Goal: Information Seeking & Learning: Learn about a topic

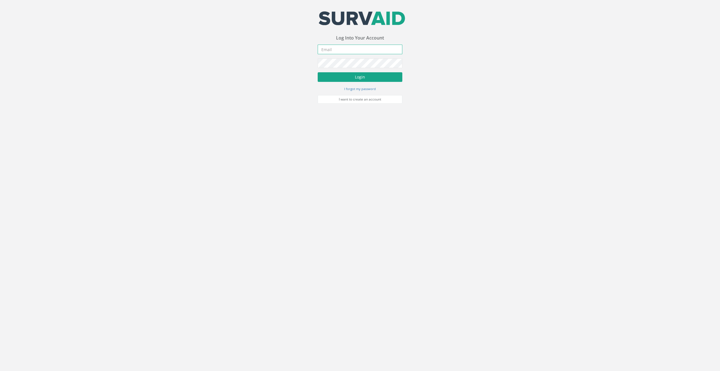
type input "[EMAIL_ADDRESS][DOMAIN_NAME]"
click at [364, 78] on button "Login" at bounding box center [360, 77] width 85 height 10
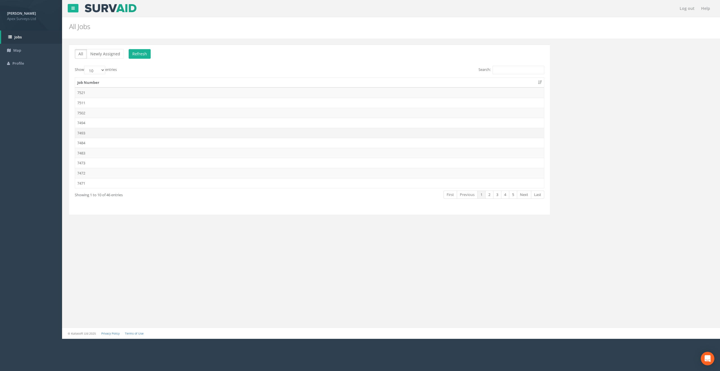
click at [87, 132] on td "7493" at bounding box center [309, 133] width 469 height 10
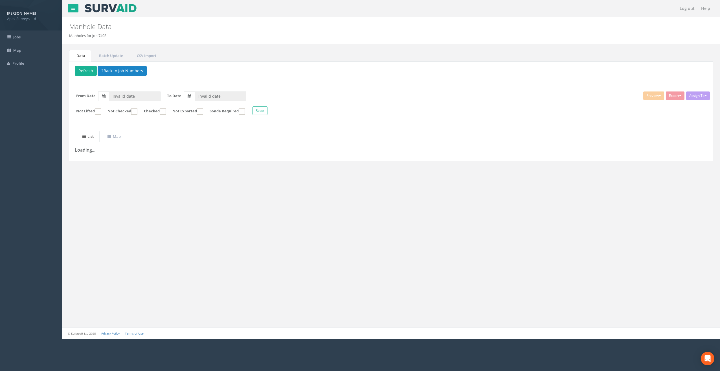
type input "[DATE]"
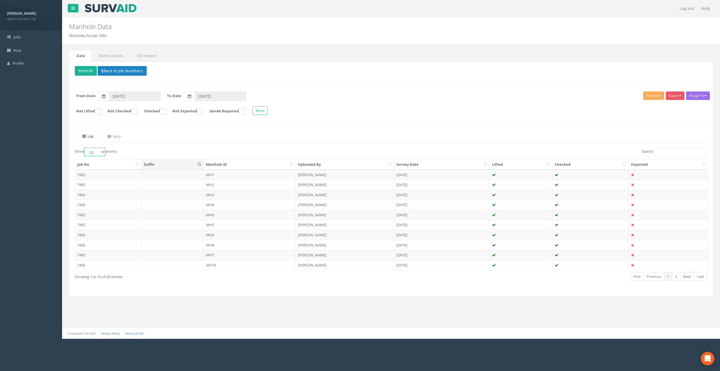
click at [99, 153] on select "10 25 50 100" at bounding box center [94, 152] width 21 height 8
select select "25"
click at [85, 148] on select "10 25 50 100" at bounding box center [94, 152] width 21 height 8
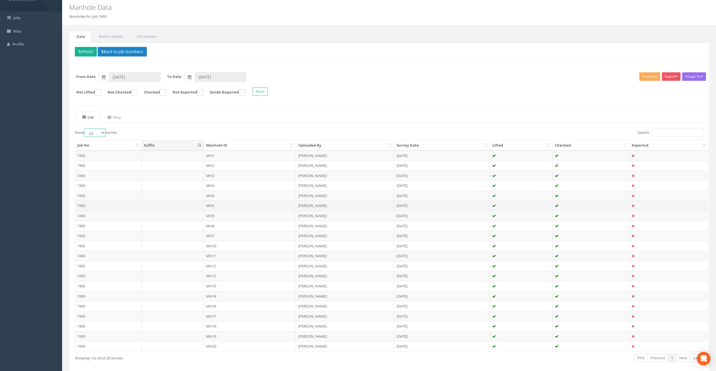
scroll to position [41, 0]
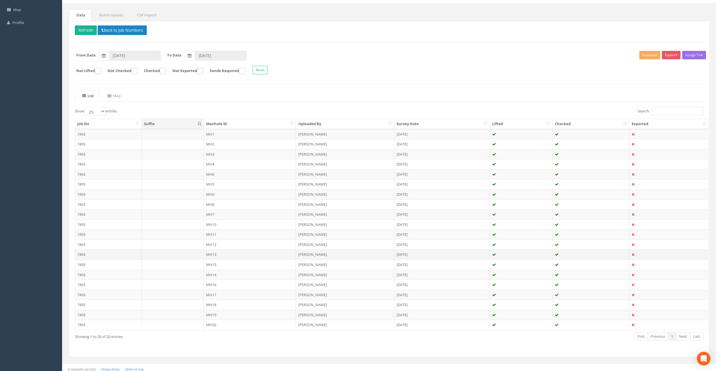
click at [212, 252] on td "MH13" at bounding box center [250, 254] width 92 height 10
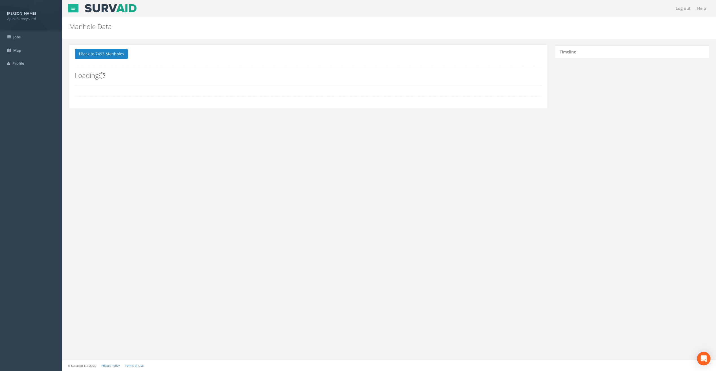
scroll to position [0, 0]
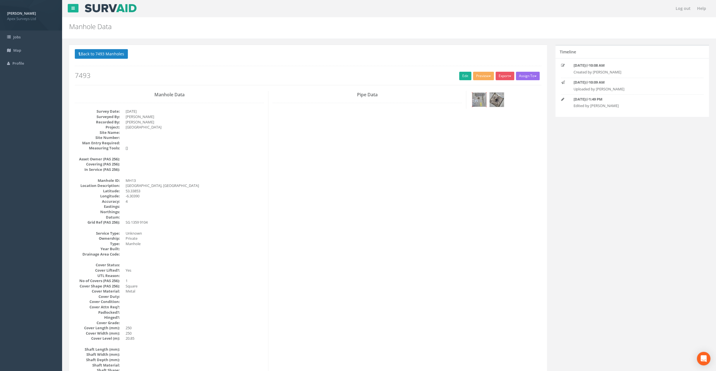
click at [478, 99] on img at bounding box center [479, 100] width 14 height 14
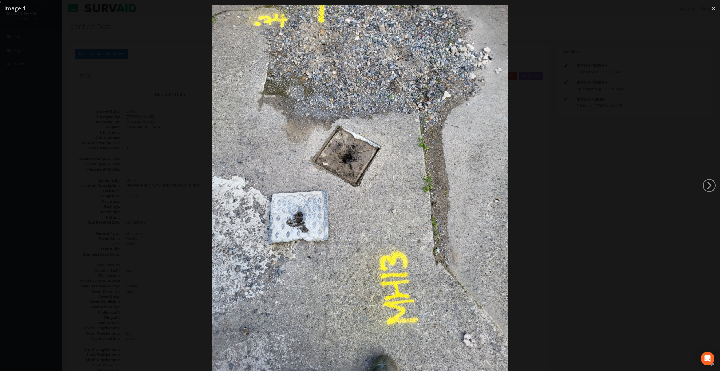
click at [710, 193] on div at bounding box center [360, 190] width 720 height 371
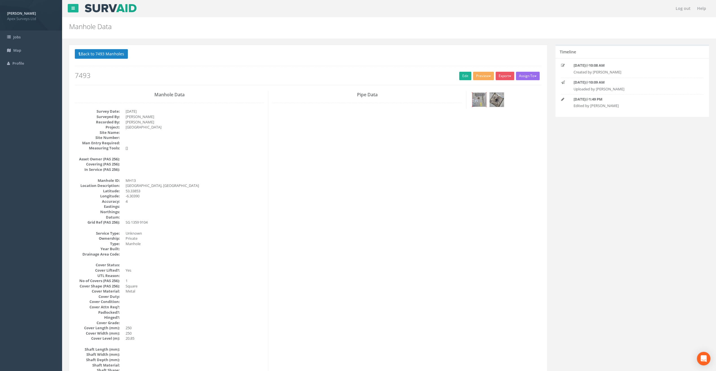
click at [477, 96] on img at bounding box center [479, 100] width 14 height 14
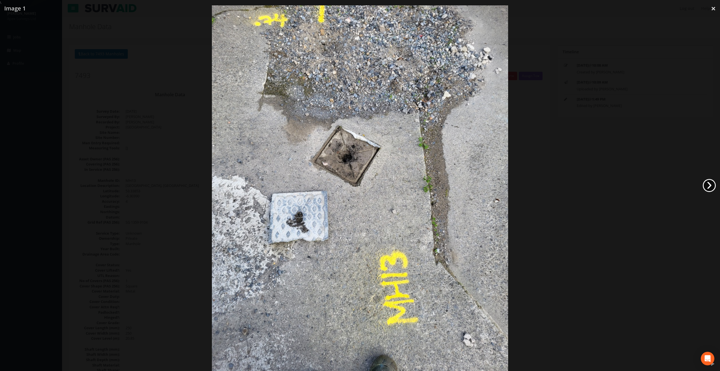
click at [709, 187] on link "›" at bounding box center [709, 185] width 13 height 13
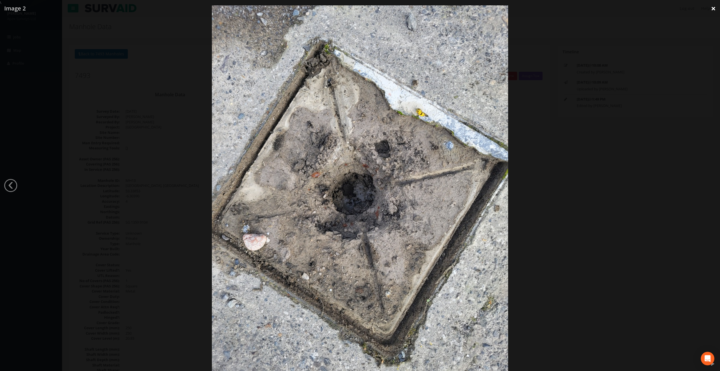
click at [715, 9] on link "×" at bounding box center [713, 8] width 13 height 17
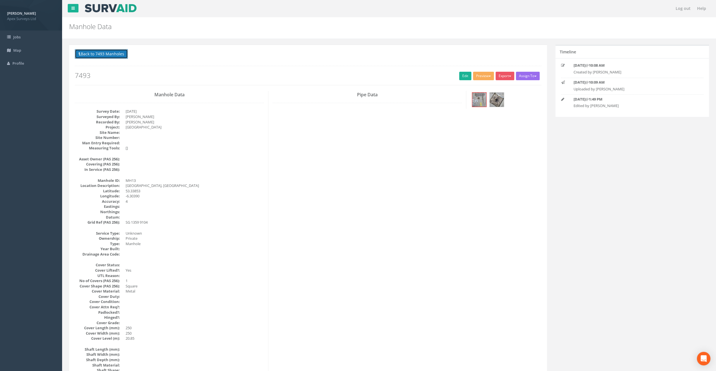
click at [105, 55] on button "Back to 7493 Manholes" at bounding box center [101, 54] width 53 height 10
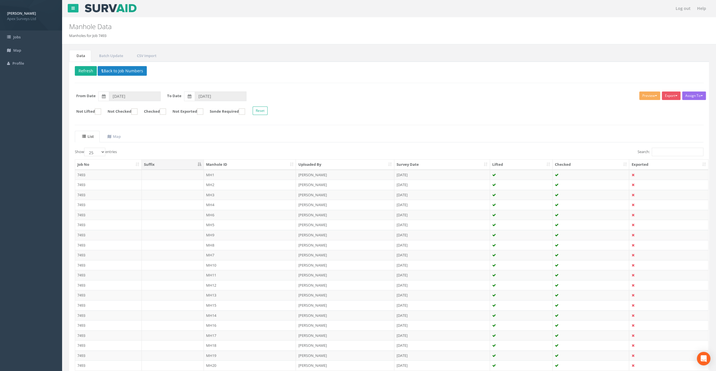
click at [212, 313] on td "MH14" at bounding box center [250, 315] width 92 height 10
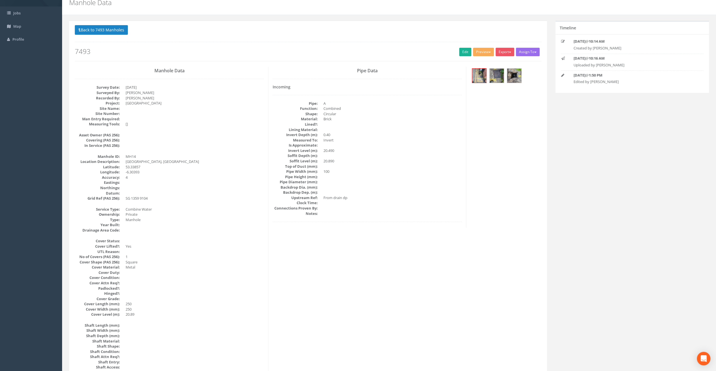
scroll to position [19, 0]
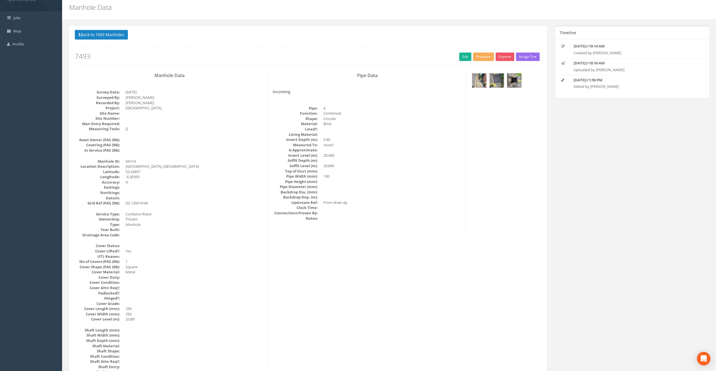
click at [475, 78] on img at bounding box center [479, 80] width 14 height 14
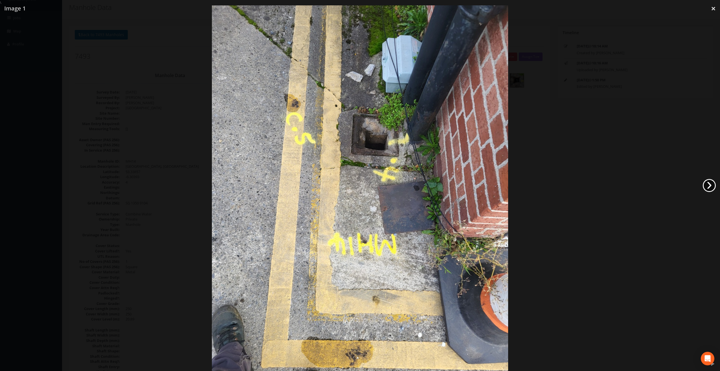
click at [713, 188] on link "›" at bounding box center [709, 185] width 13 height 13
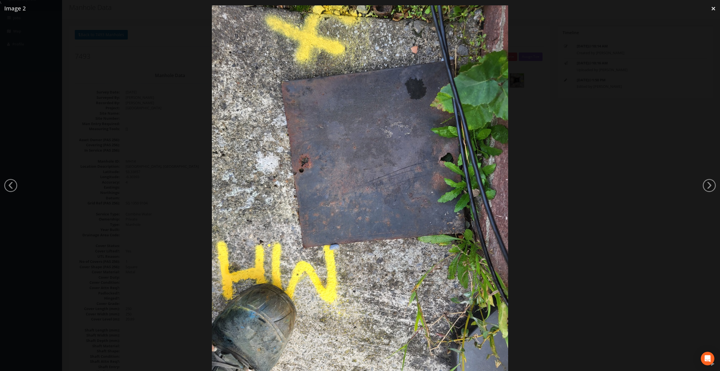
click at [19, 186] on div at bounding box center [360, 190] width 720 height 371
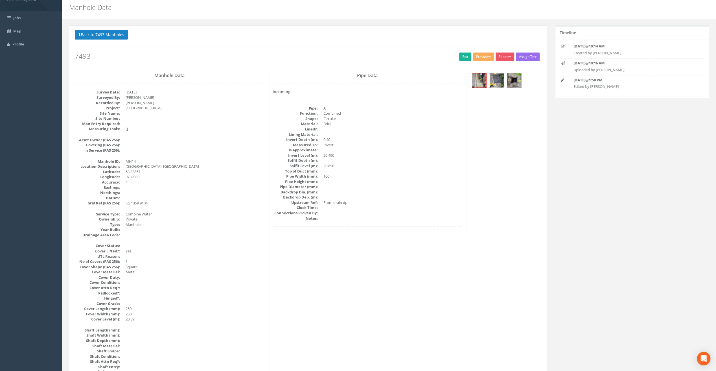
click at [499, 83] on img at bounding box center [496, 80] width 14 height 14
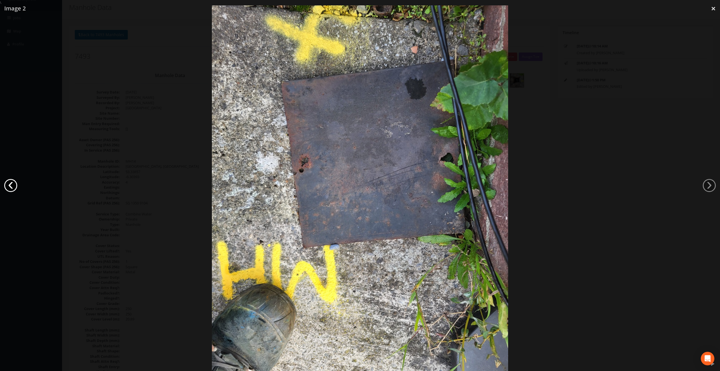
click at [14, 185] on link "‹" at bounding box center [10, 185] width 13 height 13
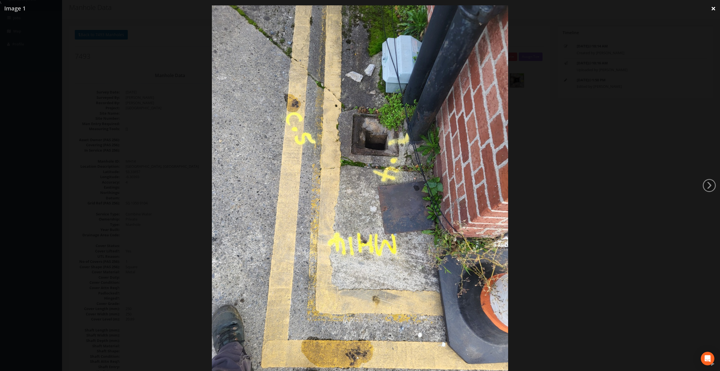
click at [712, 9] on link "×" at bounding box center [713, 8] width 13 height 17
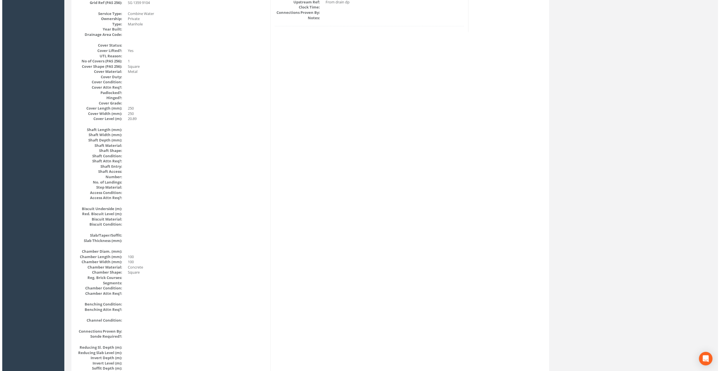
scroll to position [0, 0]
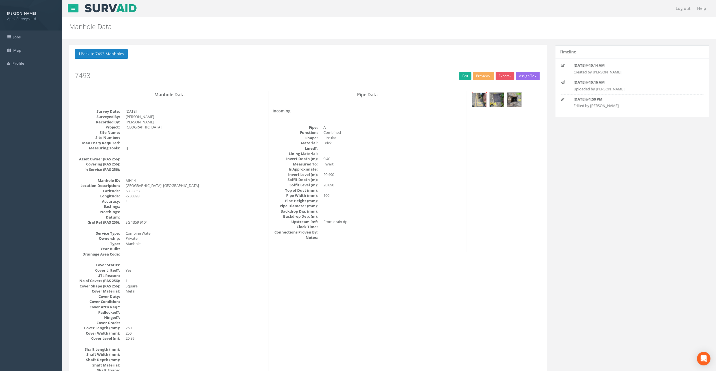
click at [485, 95] on img at bounding box center [479, 100] width 14 height 14
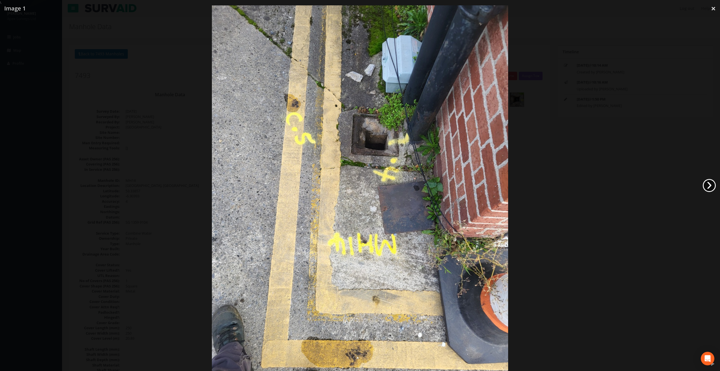
click at [712, 182] on link "›" at bounding box center [709, 185] width 13 height 13
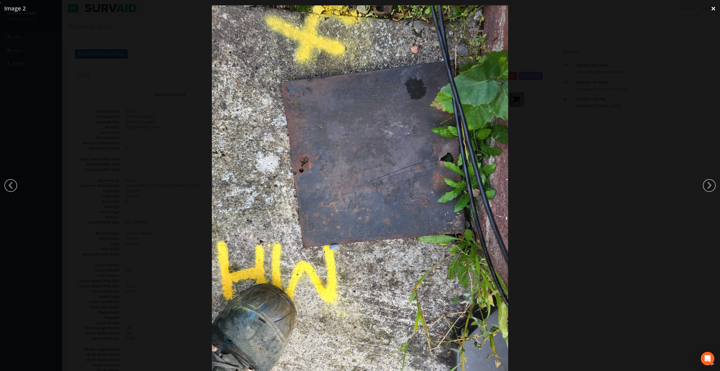
click at [715, 8] on link "×" at bounding box center [713, 8] width 13 height 17
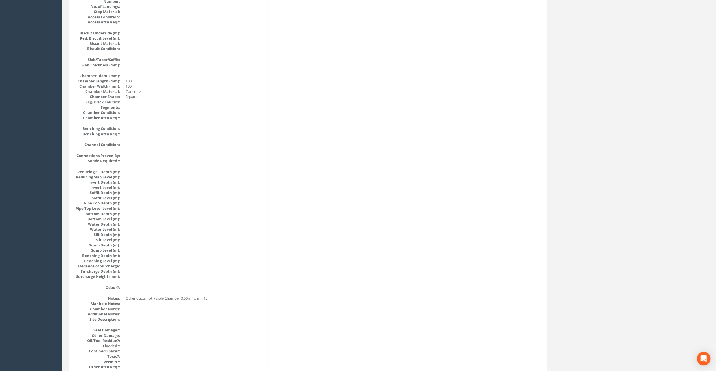
scroll to position [499, 0]
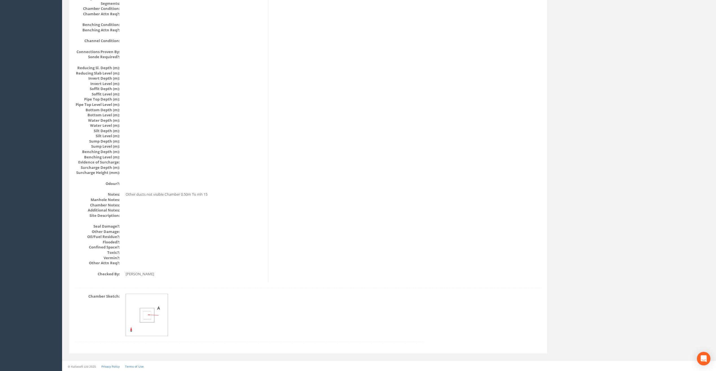
click at [148, 314] on img at bounding box center [147, 315] width 42 height 42
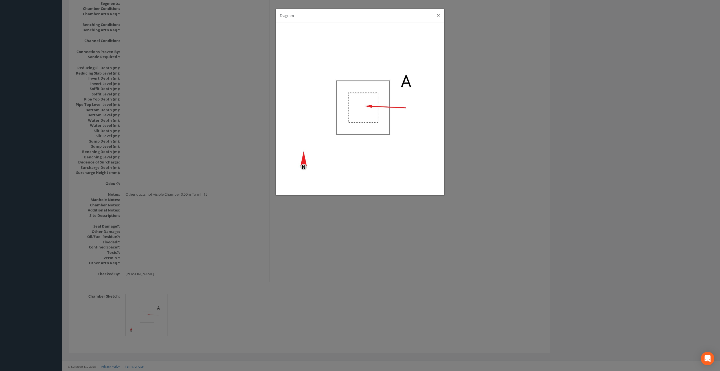
click at [437, 18] on button "×" at bounding box center [438, 15] width 3 height 6
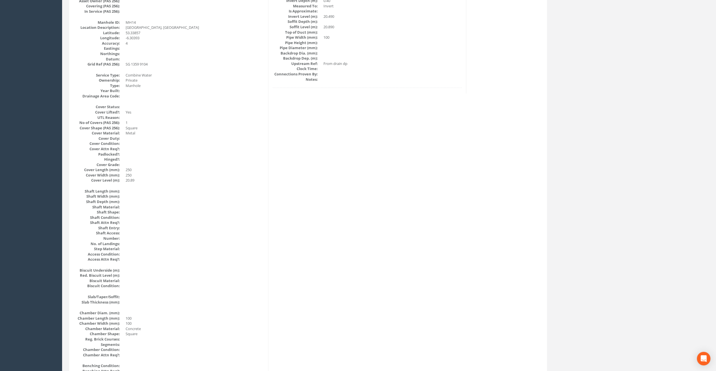
scroll to position [47, 0]
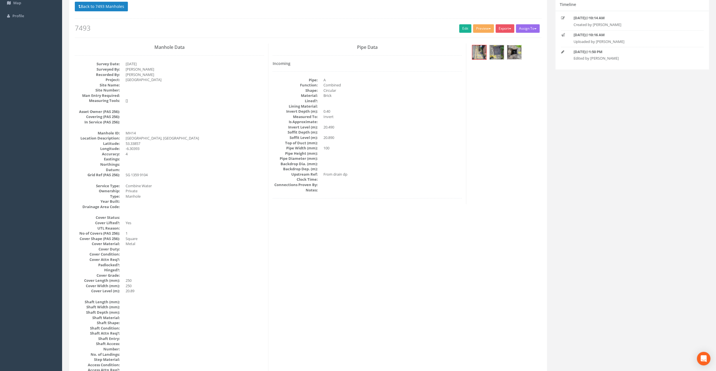
click at [513, 58] on img at bounding box center [514, 52] width 14 height 14
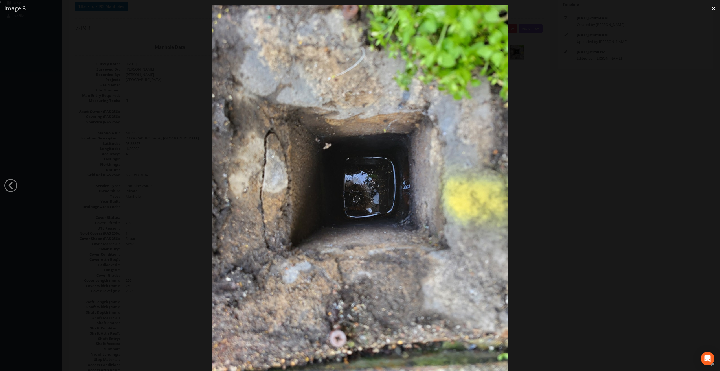
click at [716, 11] on link "×" at bounding box center [713, 8] width 13 height 17
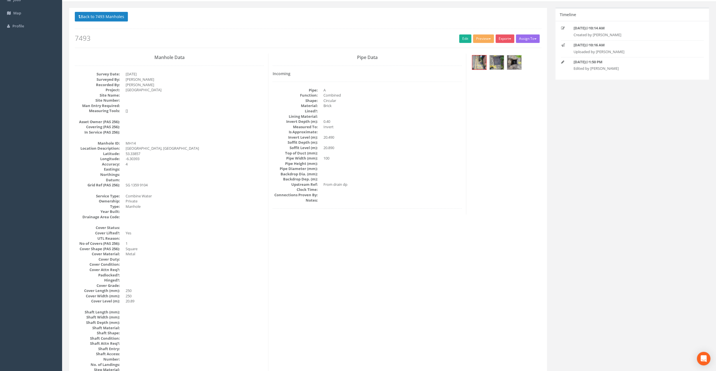
scroll to position [0, 0]
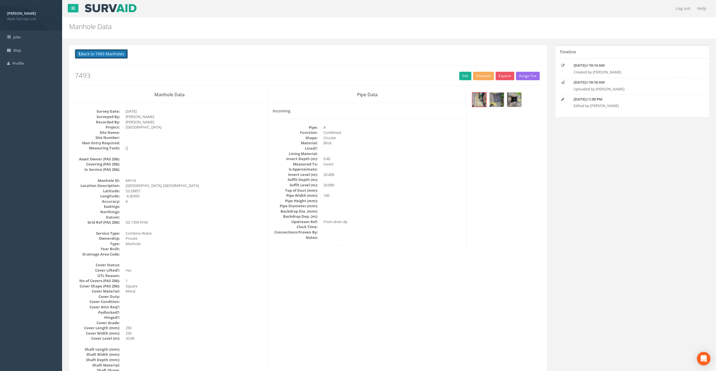
click at [114, 53] on button "Back to 7493 Manholes" at bounding box center [101, 54] width 53 height 10
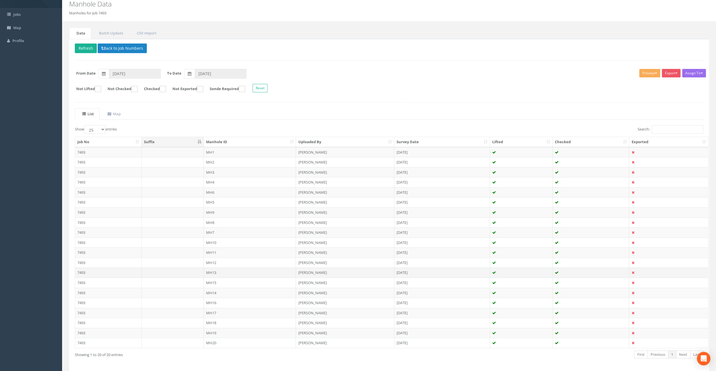
scroll to position [41, 0]
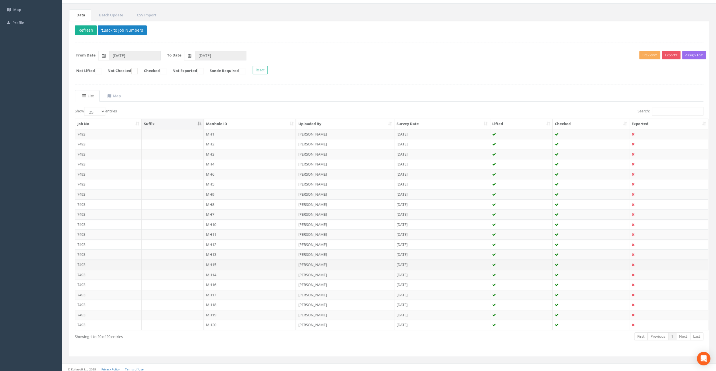
click at [212, 260] on td "MH15" at bounding box center [250, 264] width 92 height 10
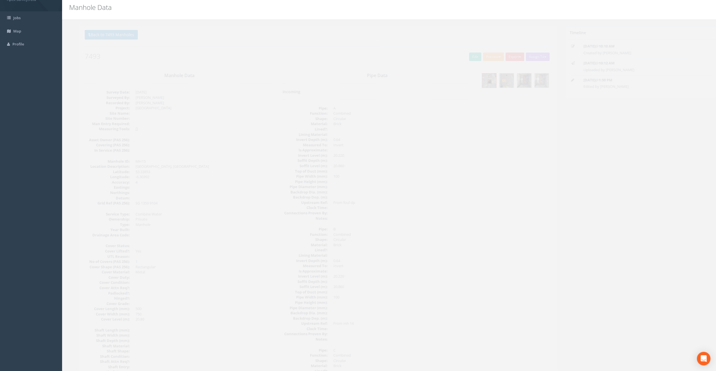
scroll to position [0, 0]
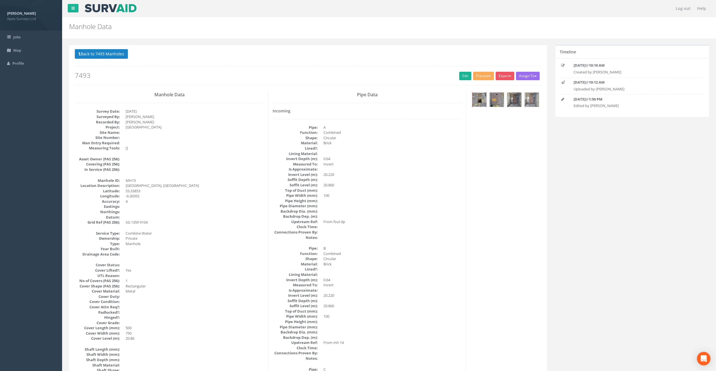
click at [478, 105] on img at bounding box center [479, 100] width 14 height 14
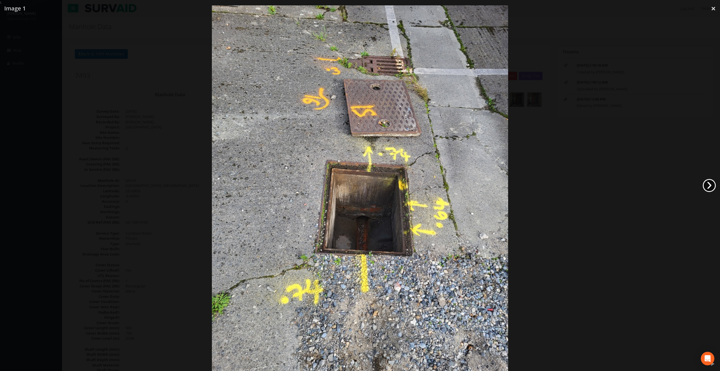
click at [708, 186] on link "›" at bounding box center [709, 185] width 13 height 13
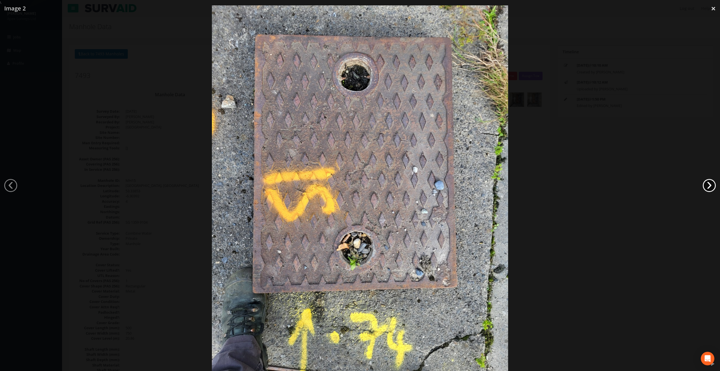
click at [708, 186] on link "›" at bounding box center [709, 185] width 13 height 13
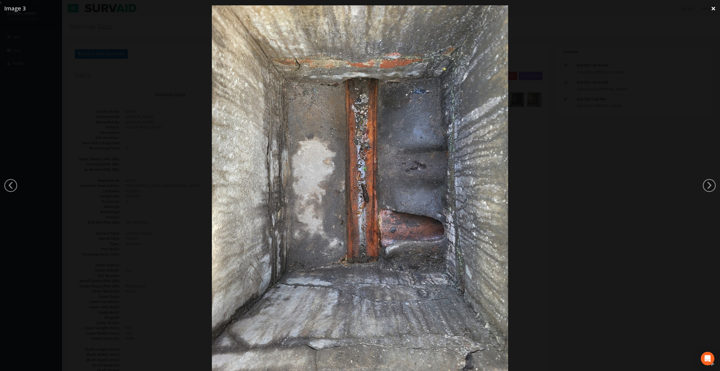
click at [713, 12] on link "×" at bounding box center [713, 8] width 13 height 17
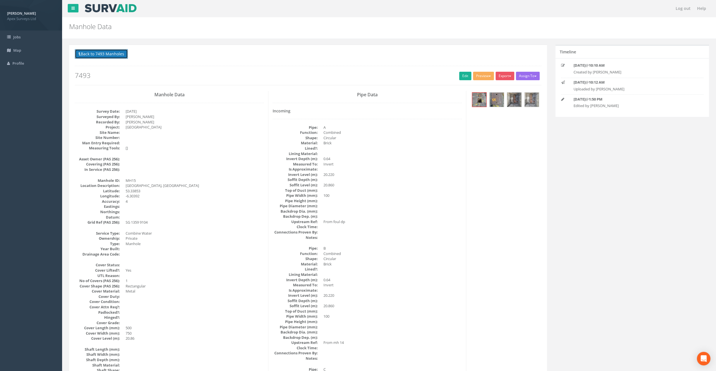
drag, startPoint x: 104, startPoint y: 53, endPoint x: 111, endPoint y: 70, distance: 18.7
click at [104, 53] on button "Back to 7493 Manholes" at bounding box center [101, 54] width 53 height 10
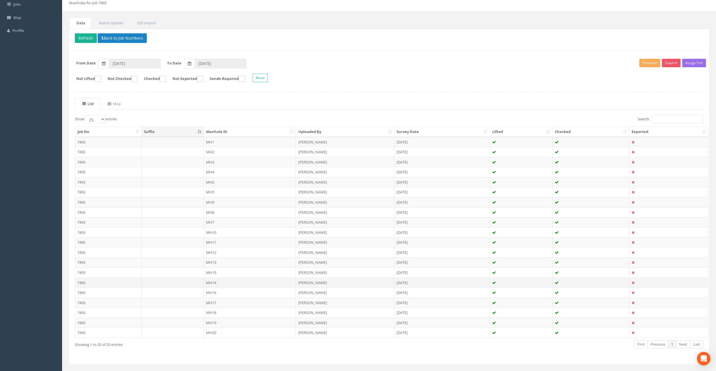
scroll to position [41, 0]
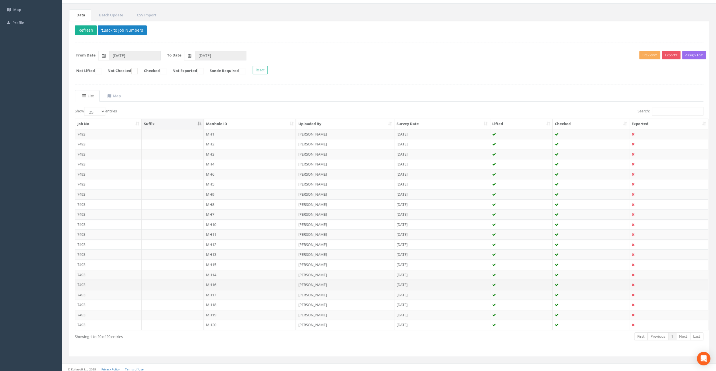
click at [213, 280] on td "MH16" at bounding box center [250, 284] width 92 height 10
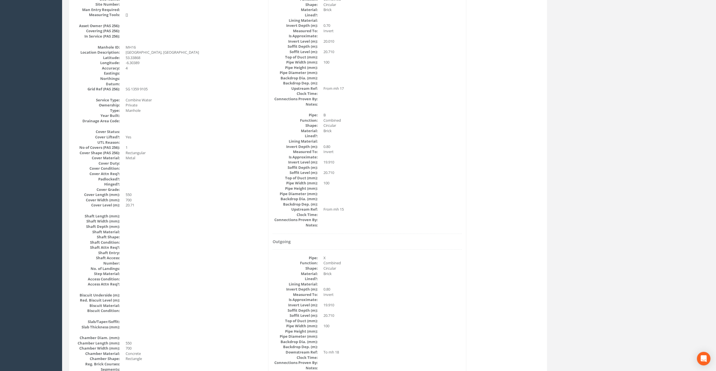
scroll to position [47, 0]
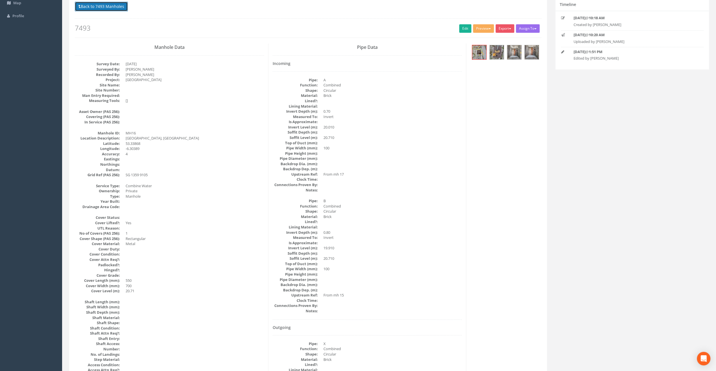
click at [94, 3] on button "Back to 7493 Manholes" at bounding box center [101, 7] width 53 height 10
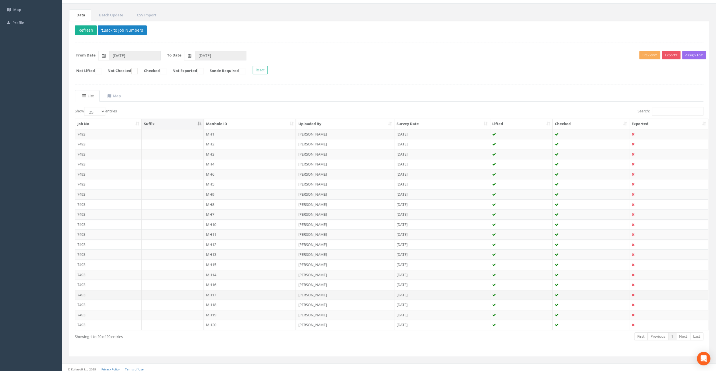
click at [214, 289] on td "MH17" at bounding box center [250, 294] width 92 height 10
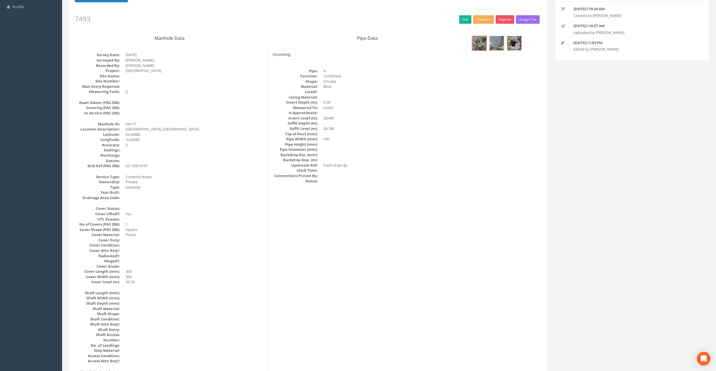
scroll to position [28, 0]
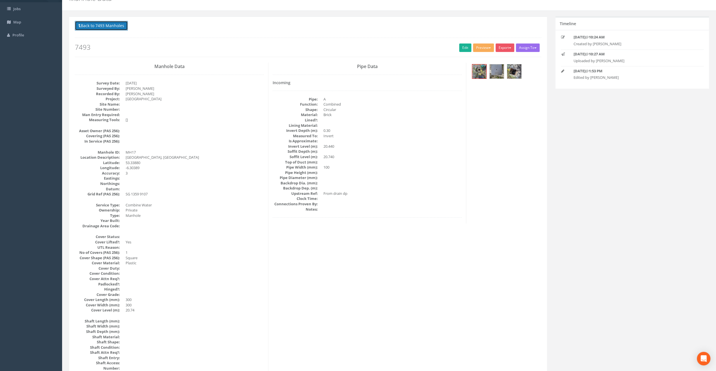
click at [97, 25] on button "Back to 7493 Manholes" at bounding box center [101, 26] width 53 height 10
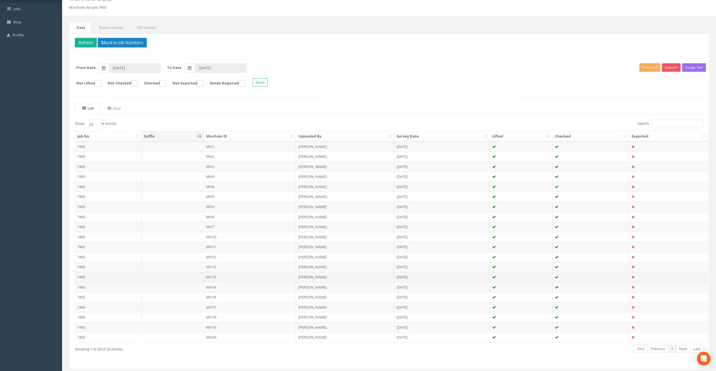
click at [220, 272] on td "MH15" at bounding box center [250, 277] width 92 height 10
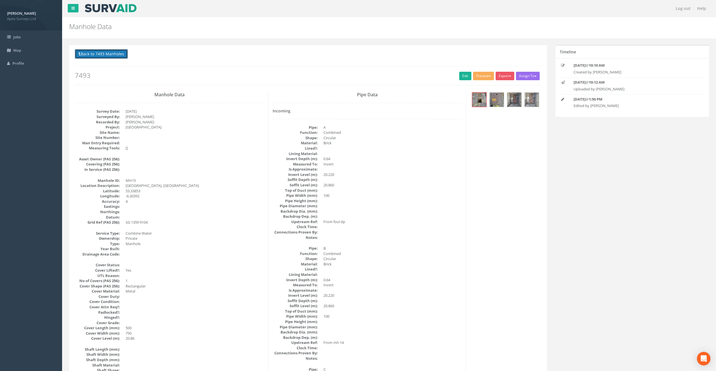
click at [114, 52] on button "Back to 7493 Manholes" at bounding box center [101, 54] width 53 height 10
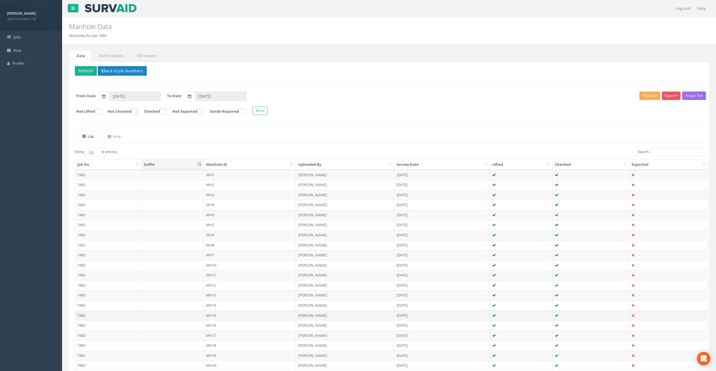
click at [210, 315] on td "MH14" at bounding box center [250, 315] width 92 height 10
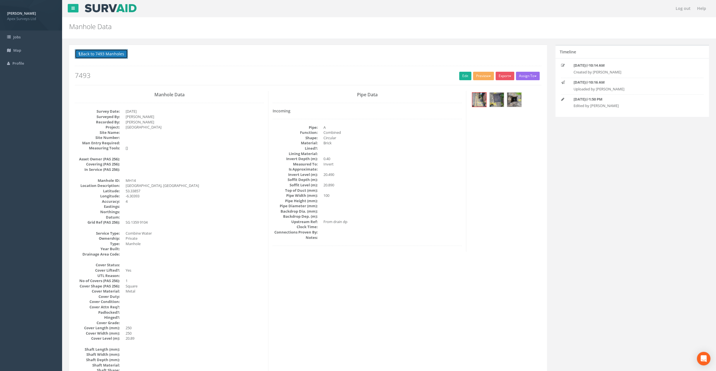
click at [114, 52] on button "Back to 7493 Manholes" at bounding box center [101, 54] width 53 height 10
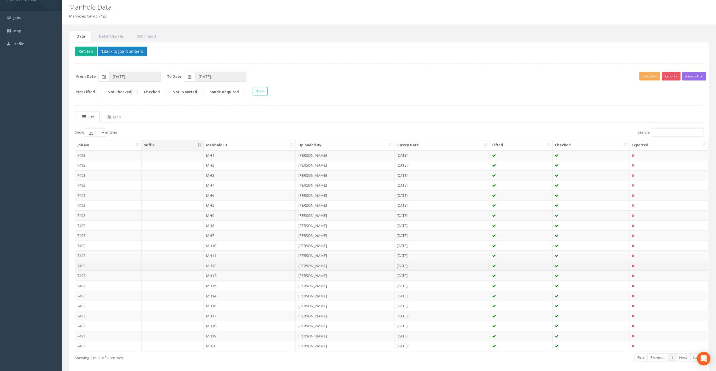
scroll to position [28, 0]
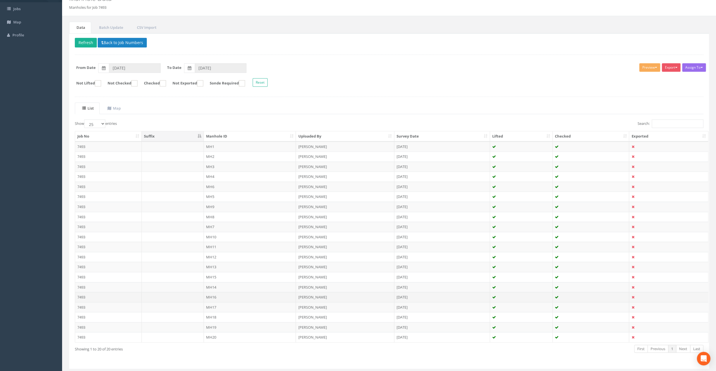
click at [213, 294] on td "MH16" at bounding box center [250, 297] width 92 height 10
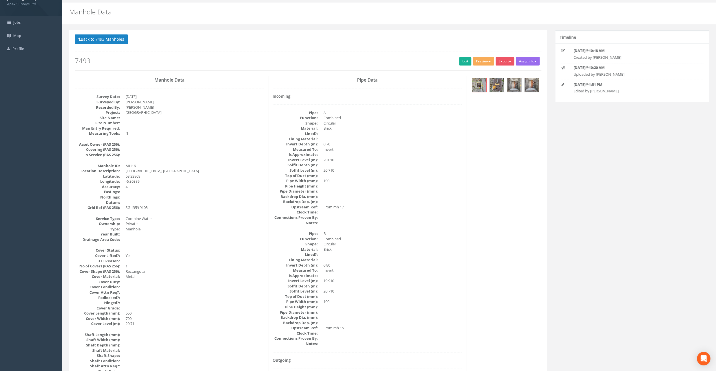
scroll to position [0, 0]
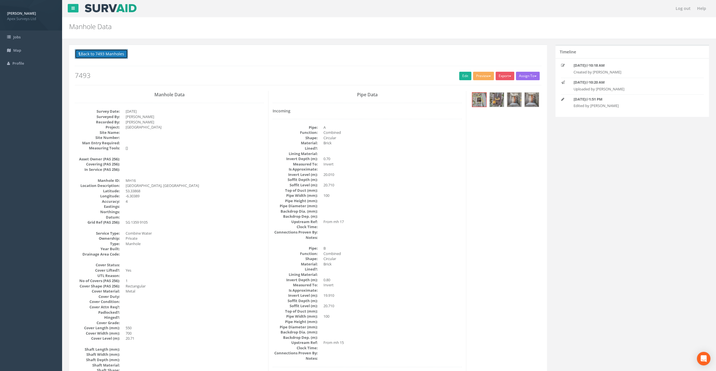
click at [102, 52] on button "Back to 7493 Manholes" at bounding box center [101, 54] width 53 height 10
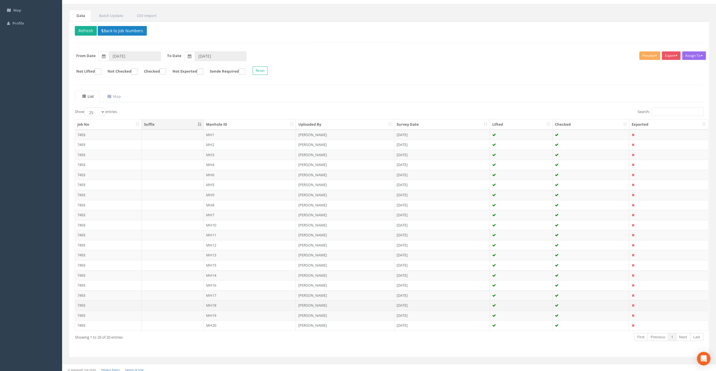
scroll to position [41, 0]
click at [213, 290] on td "MH17" at bounding box center [250, 294] width 92 height 10
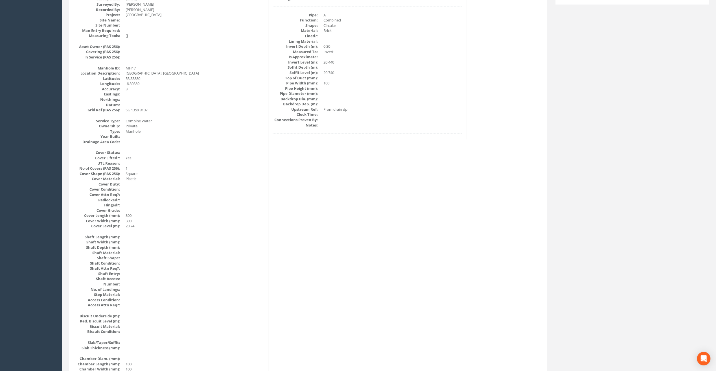
scroll to position [0, 0]
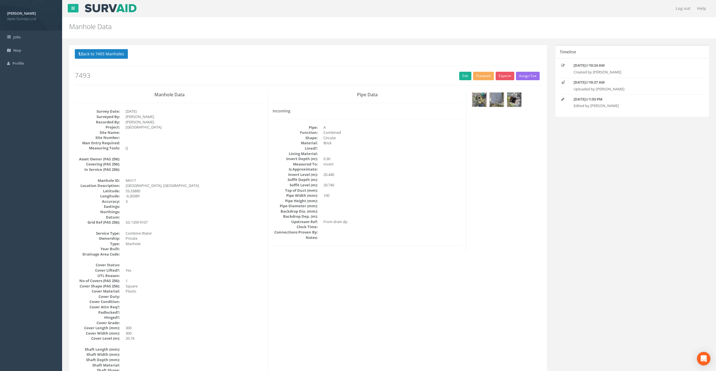
click at [478, 102] on img at bounding box center [479, 100] width 14 height 14
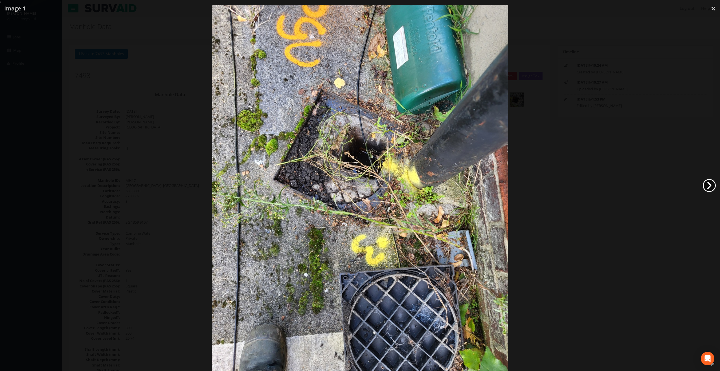
click at [711, 184] on link "›" at bounding box center [709, 185] width 13 height 13
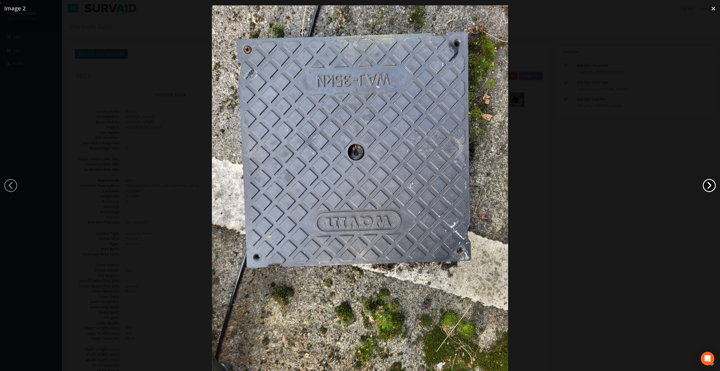
click at [711, 184] on link "›" at bounding box center [709, 185] width 13 height 13
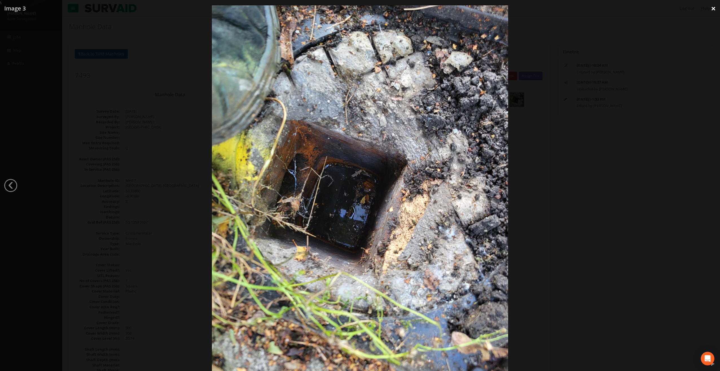
click at [716, 11] on link "×" at bounding box center [713, 8] width 13 height 17
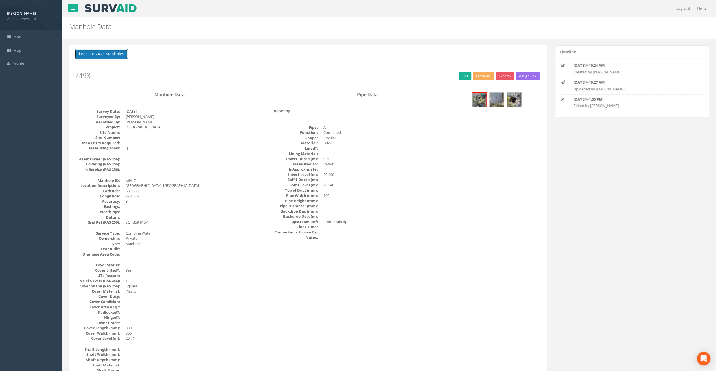
click at [92, 53] on button "Back to 7493 Manholes" at bounding box center [101, 54] width 53 height 10
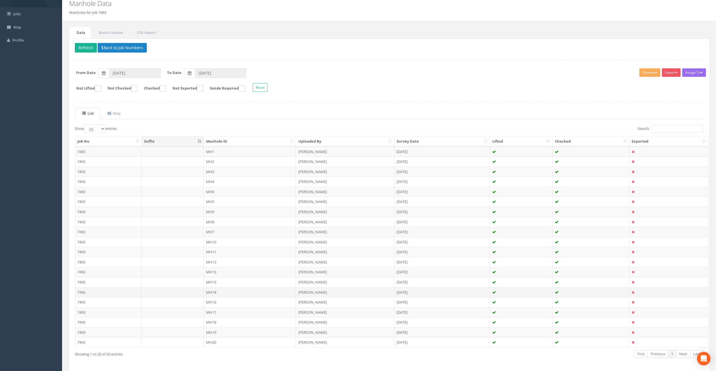
scroll to position [41, 0]
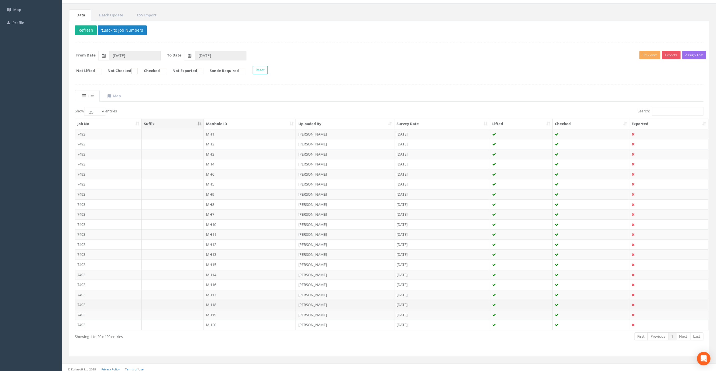
click at [216, 305] on td "MH18" at bounding box center [250, 304] width 92 height 10
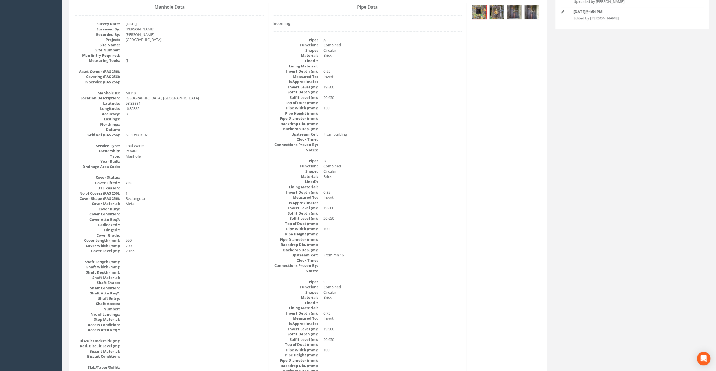
scroll to position [0, 0]
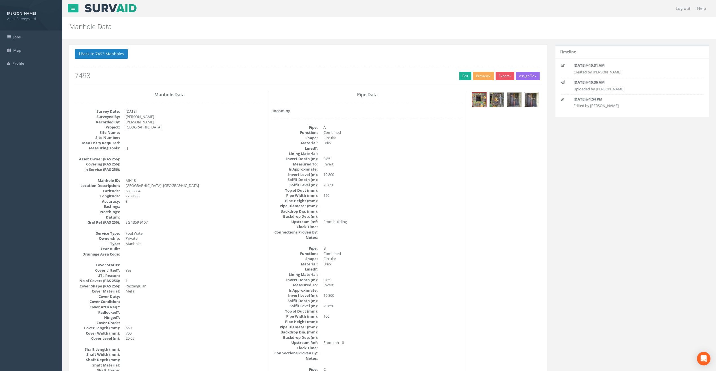
click at [530, 98] on img at bounding box center [531, 100] width 14 height 14
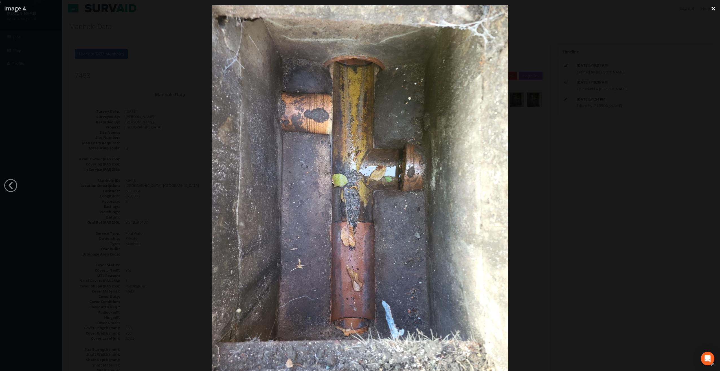
click at [714, 8] on link "×" at bounding box center [713, 8] width 13 height 17
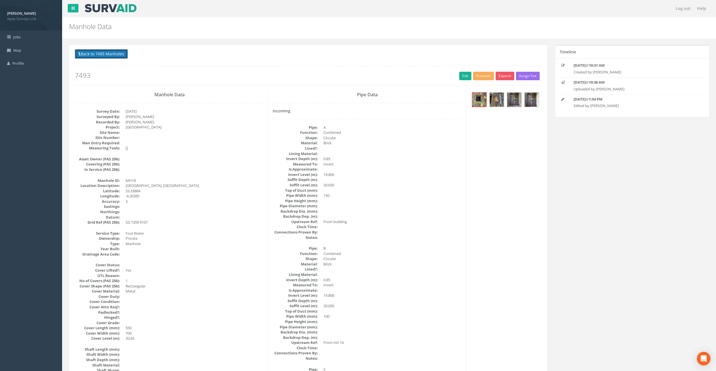
click at [115, 53] on button "Back to 7493 Manholes" at bounding box center [101, 54] width 53 height 10
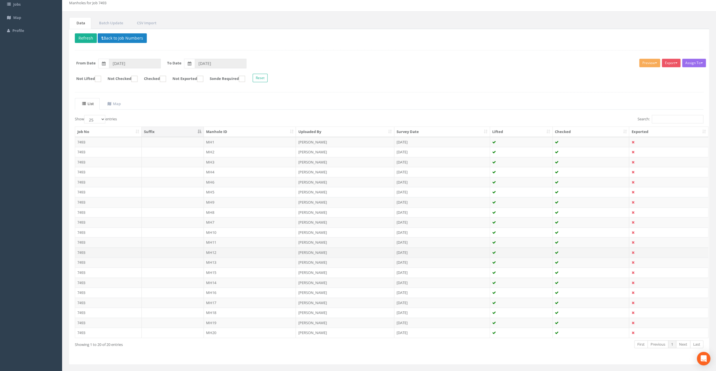
scroll to position [41, 0]
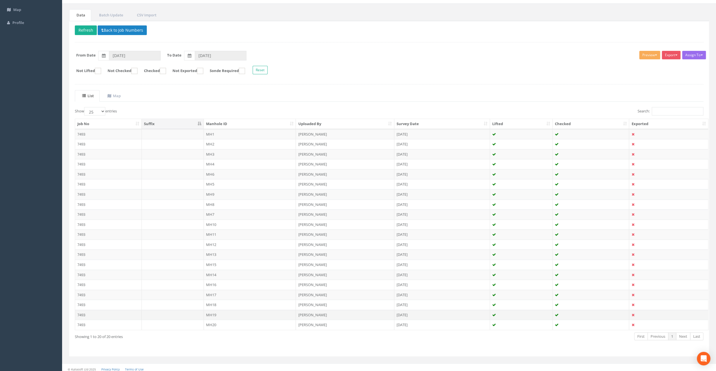
click at [221, 309] on td "MH19" at bounding box center [250, 314] width 92 height 10
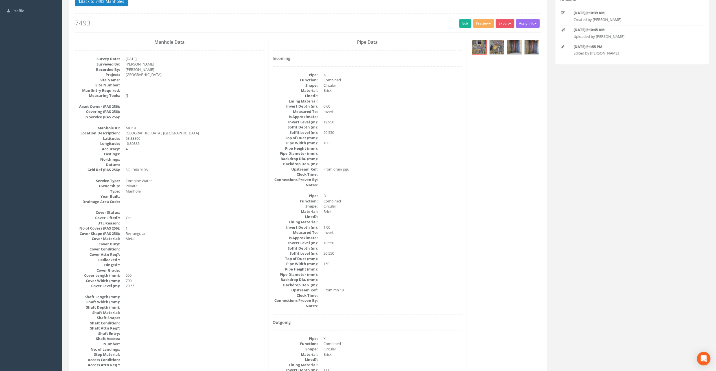
scroll to position [19, 0]
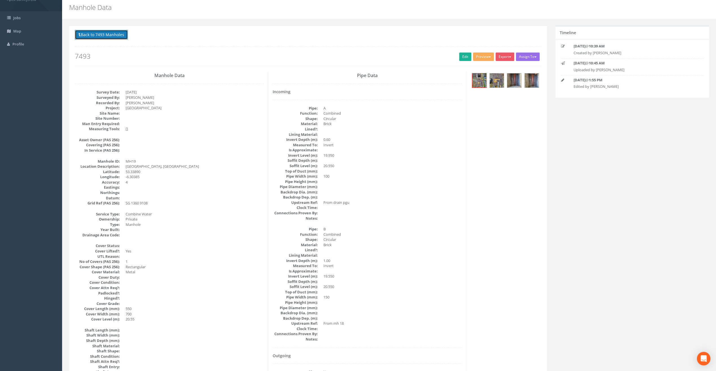
click at [94, 32] on button "Back to 7493 Manholes" at bounding box center [101, 35] width 53 height 10
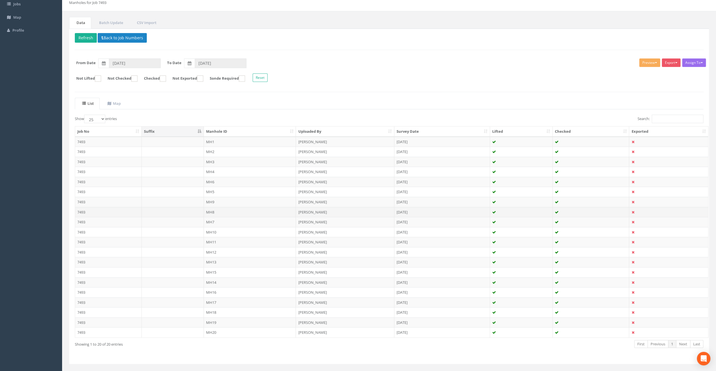
scroll to position [41, 0]
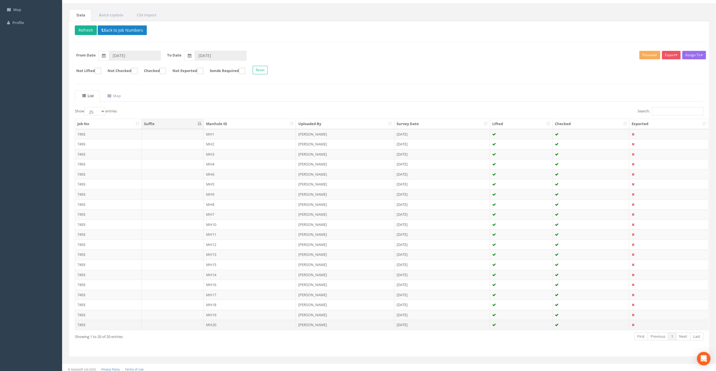
click at [215, 323] on td "MH20" at bounding box center [250, 324] width 92 height 10
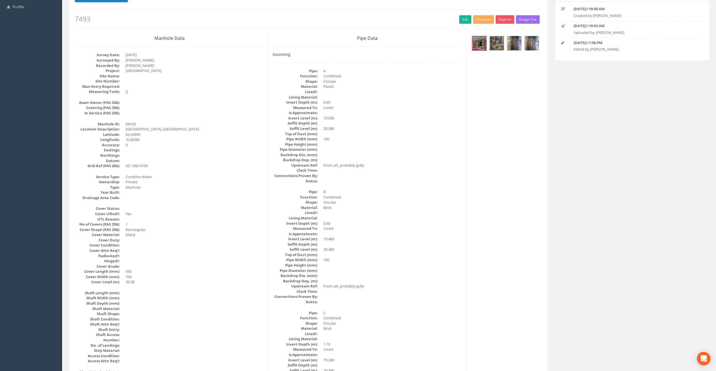
scroll to position [0, 0]
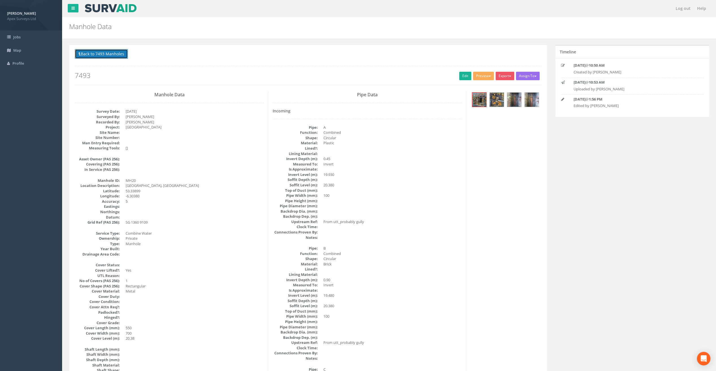
click at [90, 56] on button "Back to 7493 Manholes" at bounding box center [101, 54] width 53 height 10
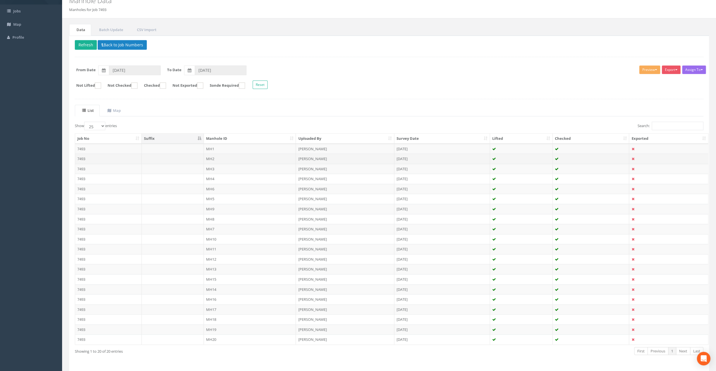
scroll to position [41, 0]
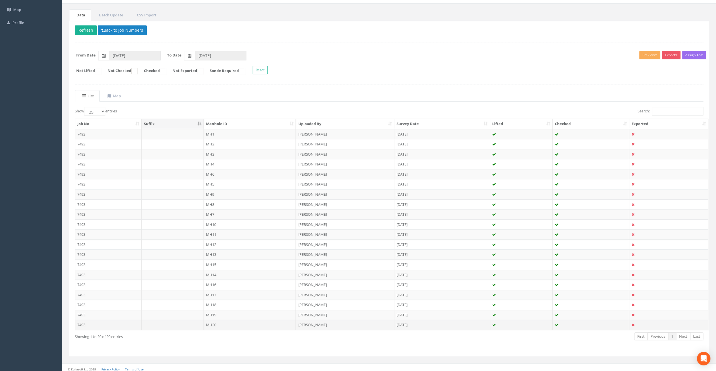
click at [219, 321] on td "MH20" at bounding box center [250, 324] width 92 height 10
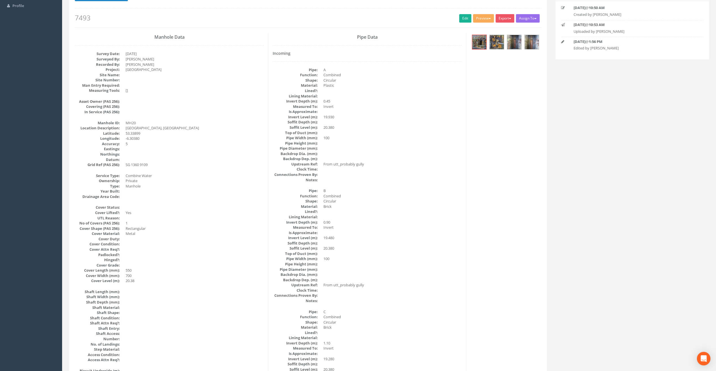
scroll to position [0, 0]
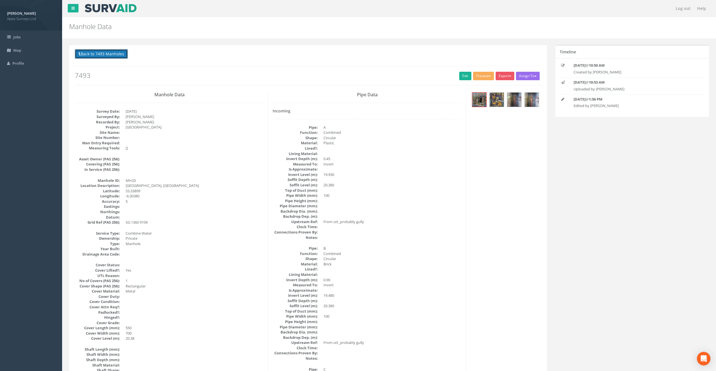
click at [102, 56] on button "Back to 7493 Manholes" at bounding box center [101, 54] width 53 height 10
